Goal: Navigation & Orientation: Find specific page/section

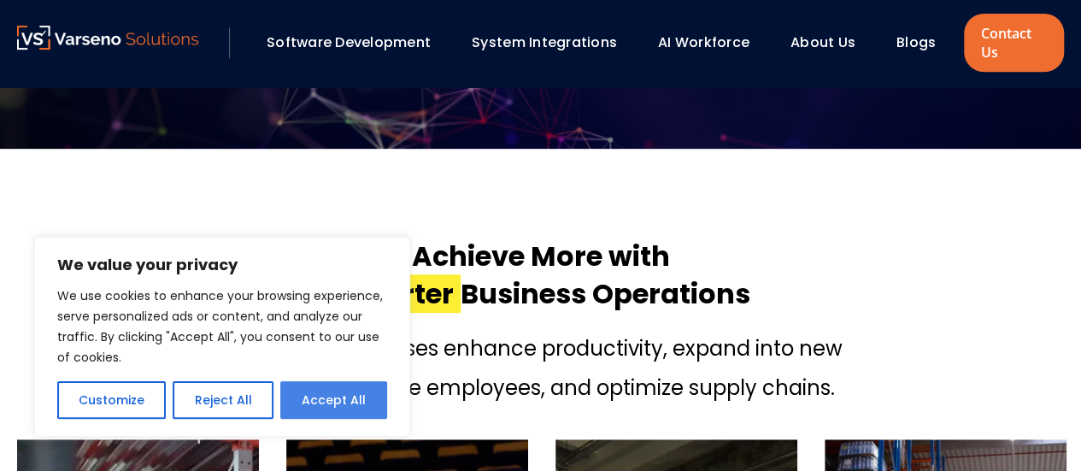
scroll to position [359, 0]
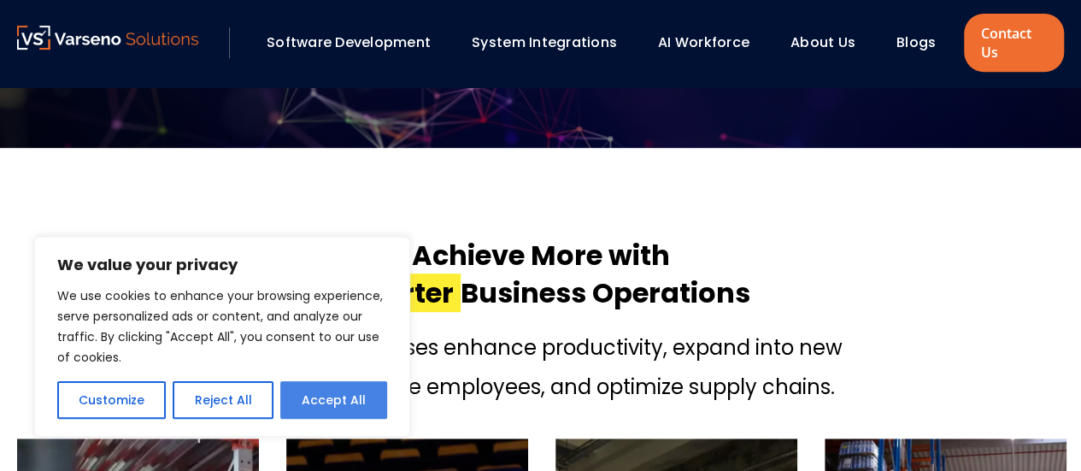
click at [320, 403] on button "Accept All" at bounding box center [333, 400] width 107 height 38
checkbox input "true"
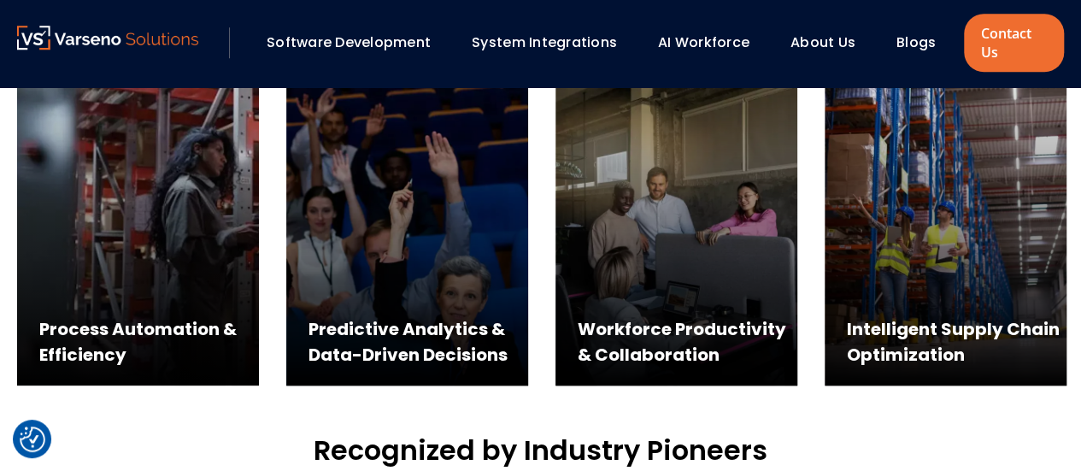
scroll to position [764, 0]
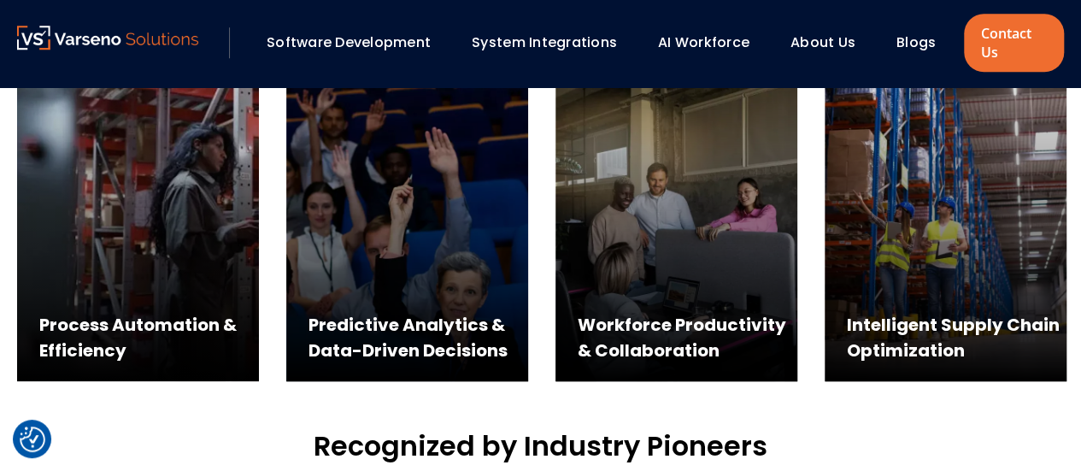
click at [830, 45] on link "About Us" at bounding box center [823, 42] width 65 height 20
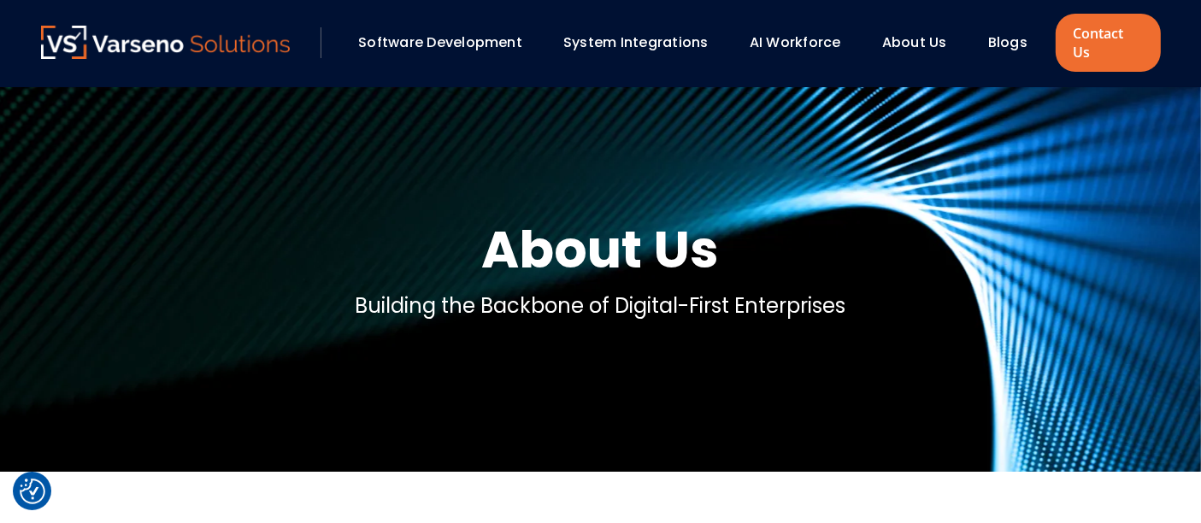
click at [892, 40] on link "About Us" at bounding box center [914, 42] width 65 height 20
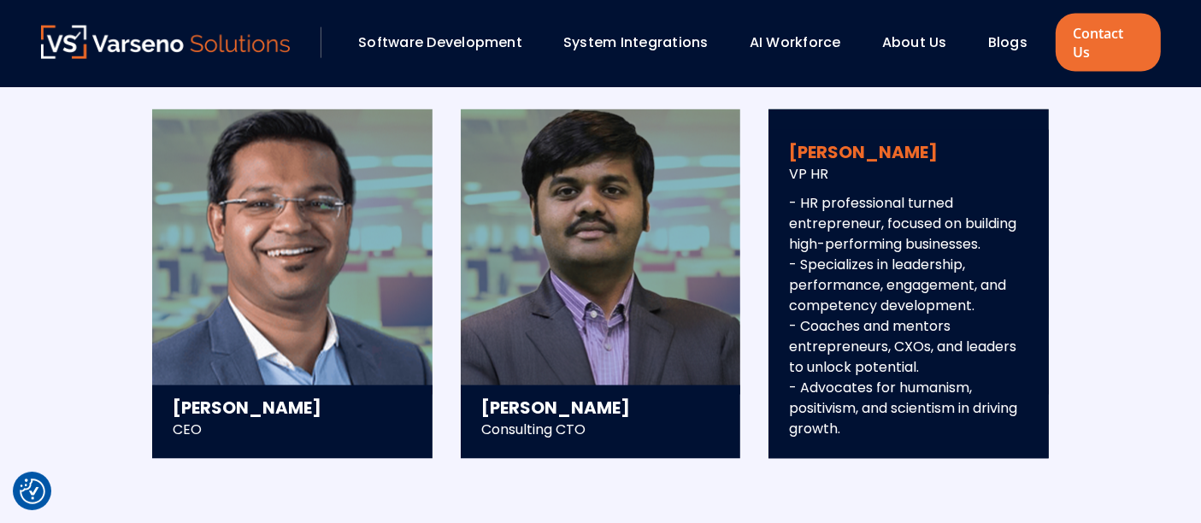
scroll to position [2430, 0]
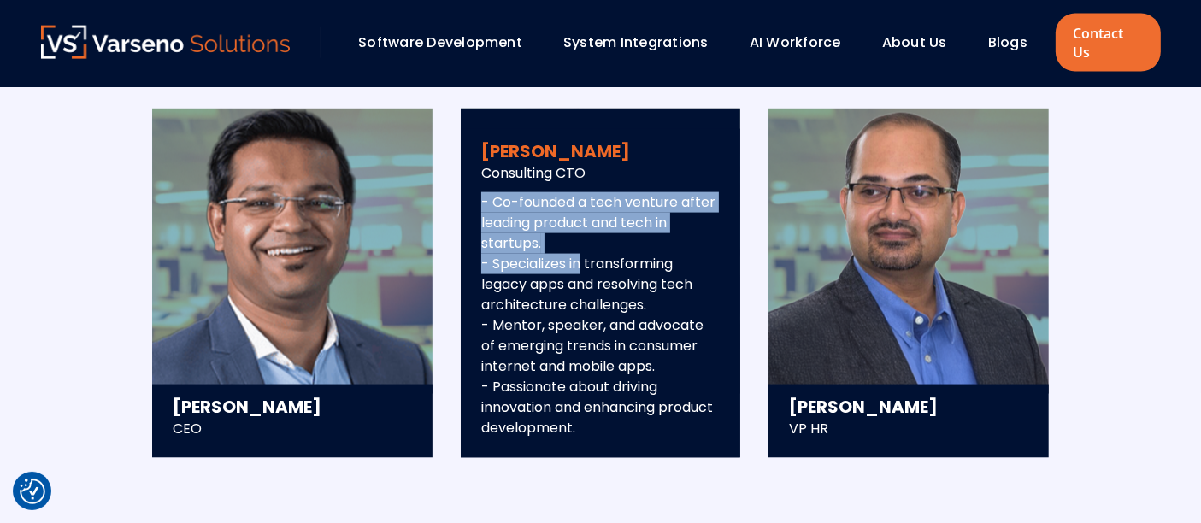
drag, startPoint x: 481, startPoint y: 181, endPoint x: 576, endPoint y: 340, distance: 185.1
click at [576, 340] on p "- Co-founded a tech venture after leading product and tech in startups. - Speci…" at bounding box center [600, 315] width 239 height 246
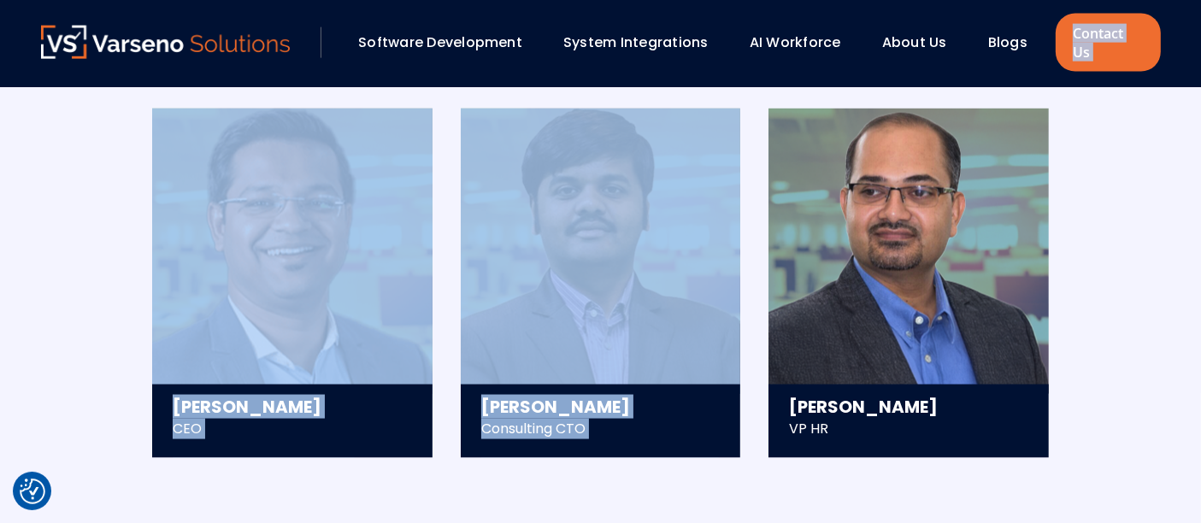
drag, startPoint x: 571, startPoint y: 409, endPoint x: 479, endPoint y: 59, distance: 362.4
click at [439, 486] on div "Management Team Saurav Mishra CEO - Scaled and exited a 300+ member tech compan…" at bounding box center [601, 241] width 1154 height 572
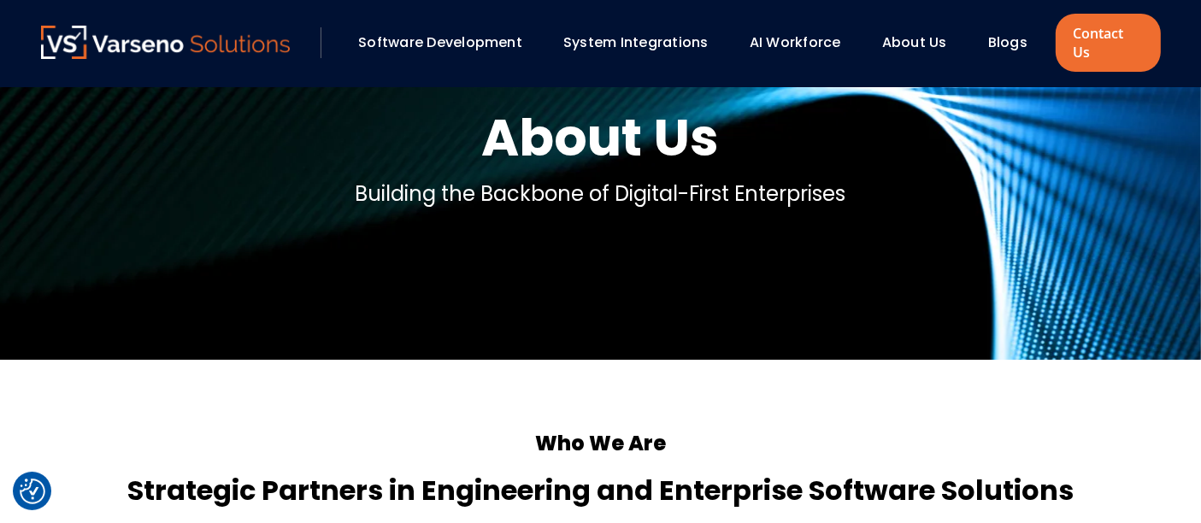
scroll to position [0, 0]
